Goal: Task Accomplishment & Management: Manage account settings

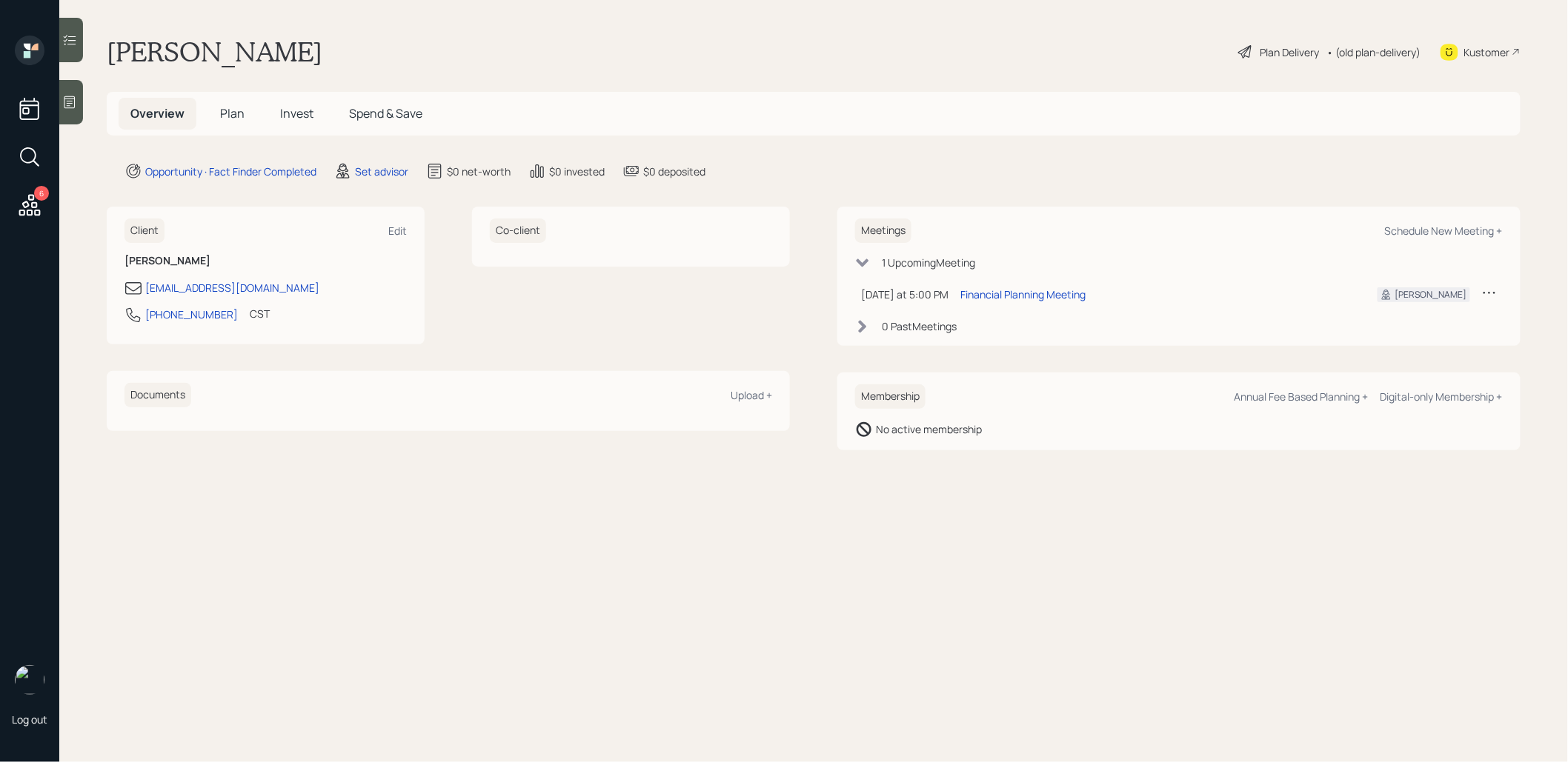
click at [70, 112] on div at bounding box center [71, 102] width 24 height 45
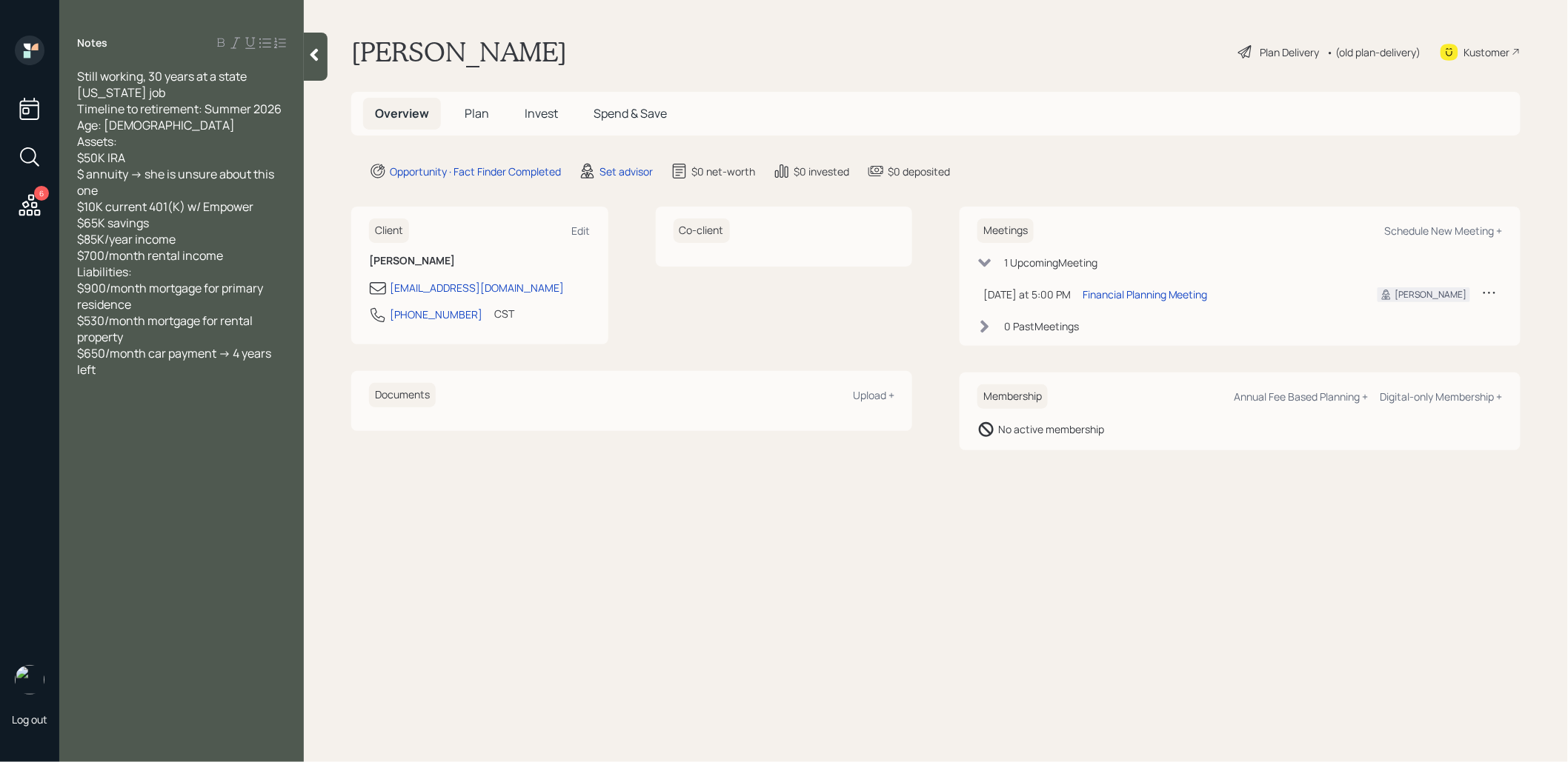
click at [315, 58] on icon at bounding box center [314, 55] width 8 height 12
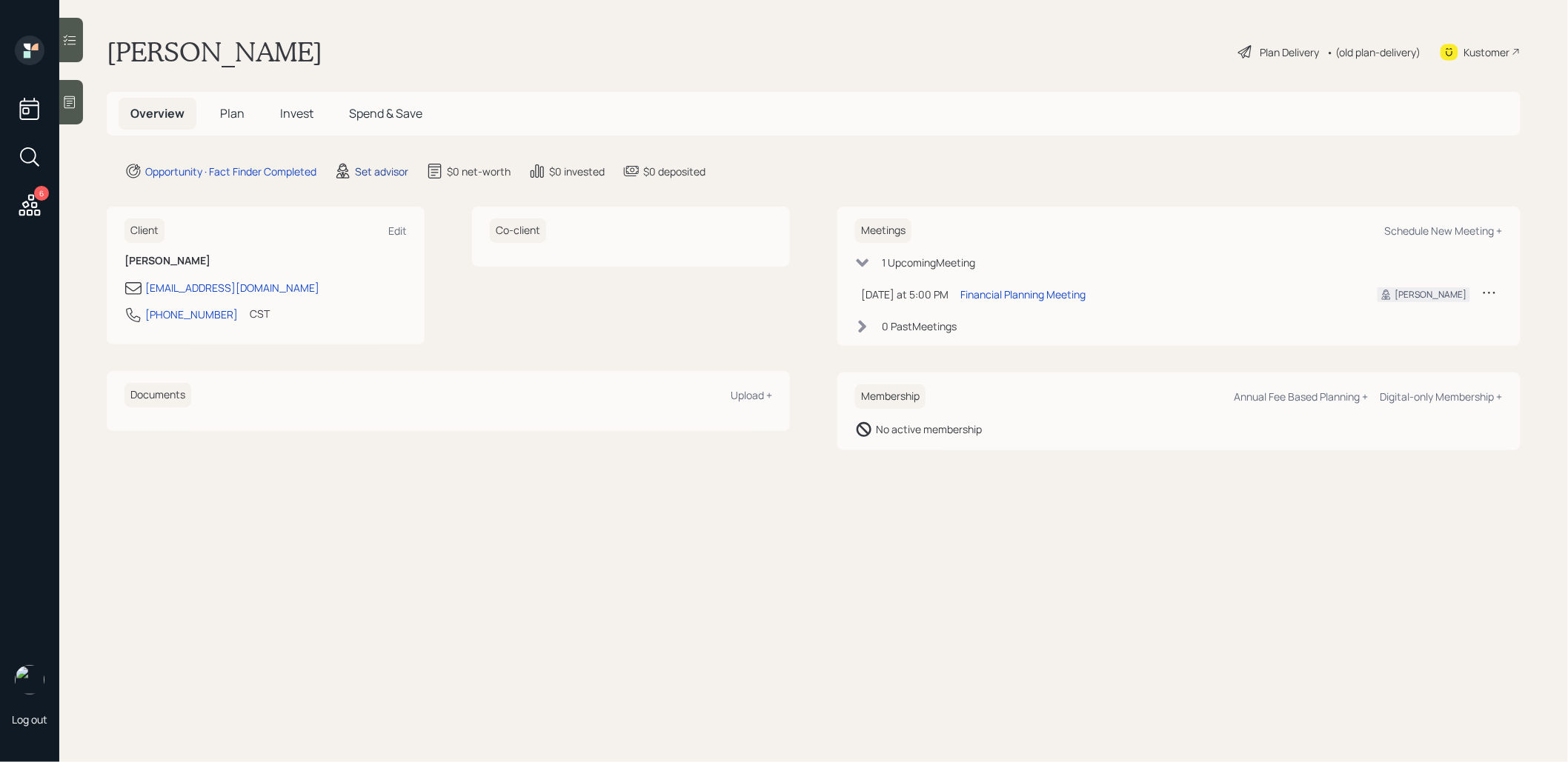
click at [370, 173] on div "Set advisor" at bounding box center [381, 172] width 54 height 16
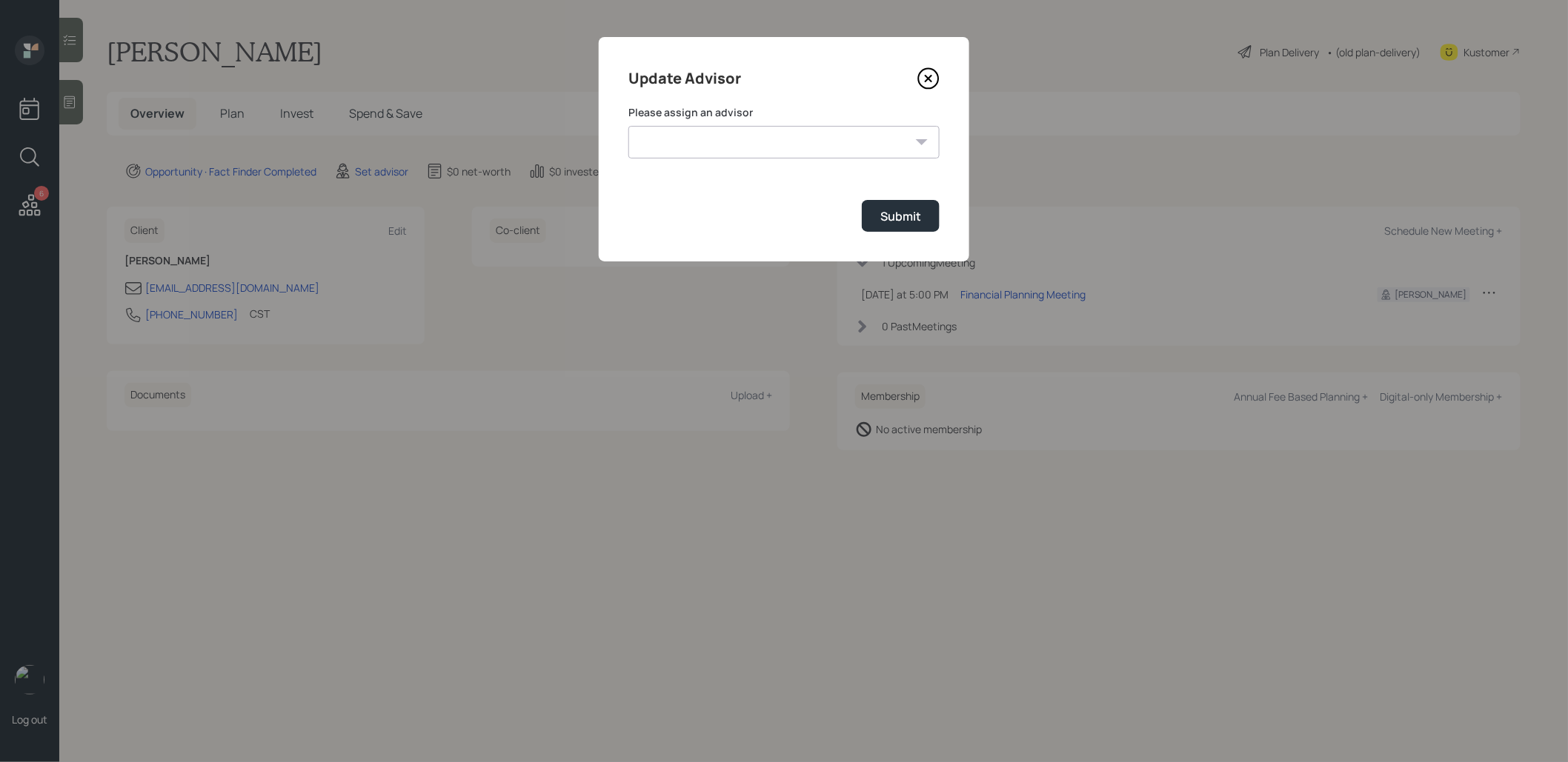
click at [769, 149] on select "[PERSON_NAME] [PERSON_NAME] [PERSON_NAME] End [PERSON_NAME] [PERSON_NAME] [PERS…" at bounding box center [784, 141] width 311 height 32
select select "8b79112e-3cfb-44f9-89e7-15267fe946c1"
click at [629, 126] on select "[PERSON_NAME] [PERSON_NAME] [PERSON_NAME] End [PERSON_NAME] [PERSON_NAME] [PERS…" at bounding box center [784, 141] width 311 height 32
click at [910, 222] on div "Submit" at bounding box center [901, 216] width 40 height 17
